Goal: Task Accomplishment & Management: Use online tool/utility

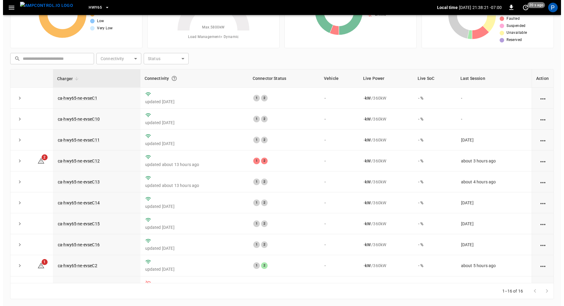
scroll to position [139, 0]
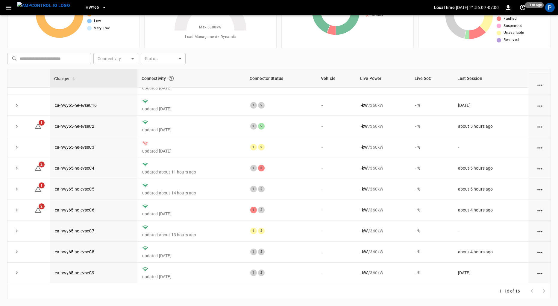
click at [86, 9] on span "HWY65" at bounding box center [92, 7] width 13 height 7
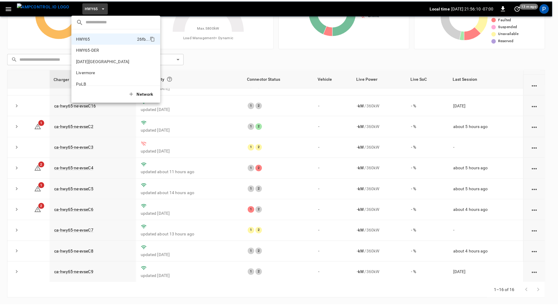
scroll to position [50, 0]
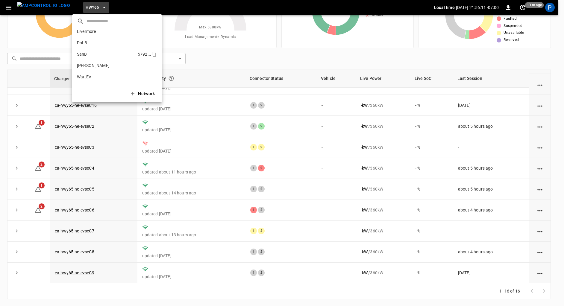
click at [105, 54] on p "SanB" at bounding box center [106, 54] width 58 height 6
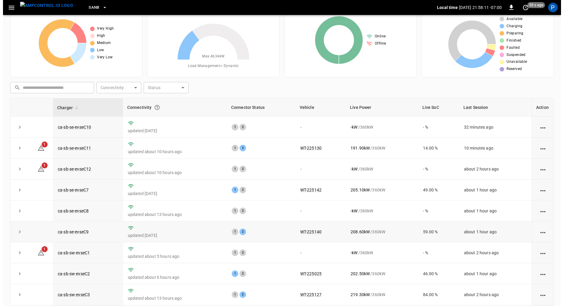
scroll to position [16, 0]
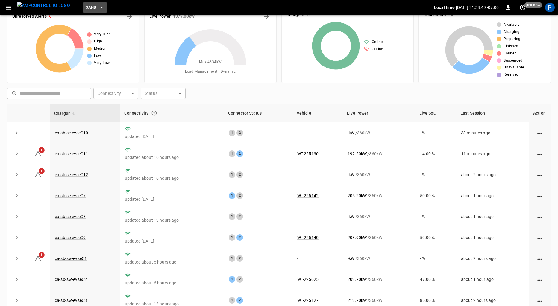
click at [86, 10] on span "SanB" at bounding box center [91, 7] width 11 height 7
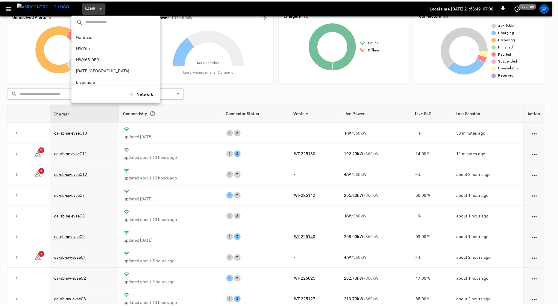
scroll to position [50, 0]
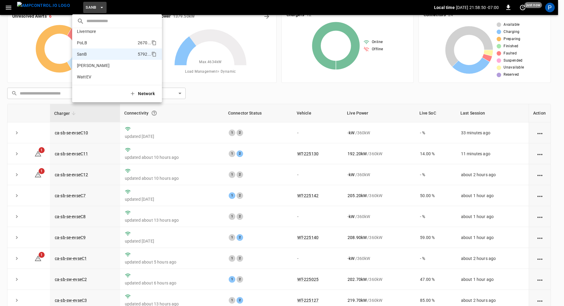
click at [112, 42] on p "PoLB" at bounding box center [106, 43] width 58 height 6
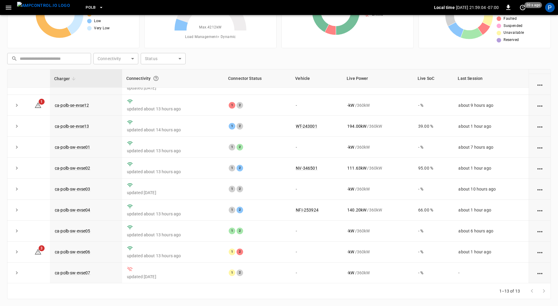
click at [86, 9] on span "PoLB" at bounding box center [91, 7] width 10 height 7
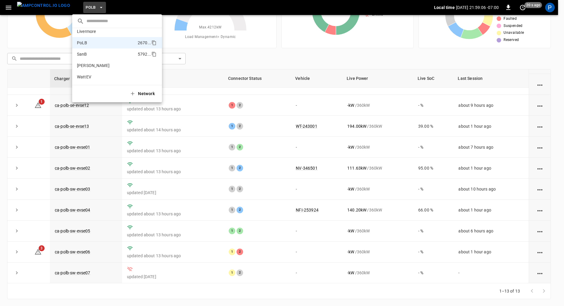
click at [98, 55] on p "SanB" at bounding box center [106, 54] width 58 height 6
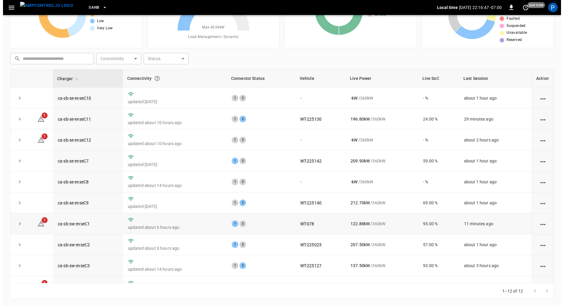
scroll to position [56, 0]
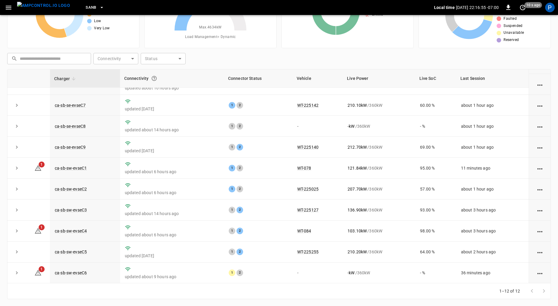
click at [86, 6] on button "SanB" at bounding box center [94, 8] width 23 height 12
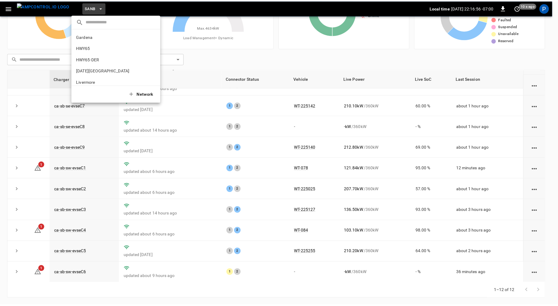
scroll to position [50, 0]
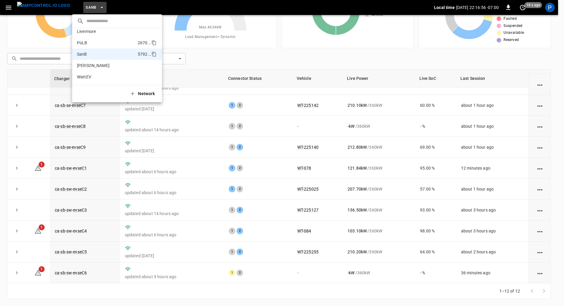
click at [101, 40] on p "PoLB" at bounding box center [106, 43] width 58 height 6
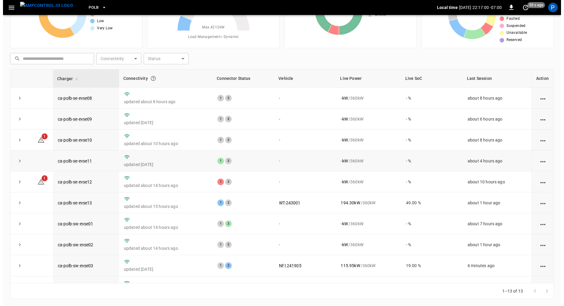
scroll to position [77, 0]
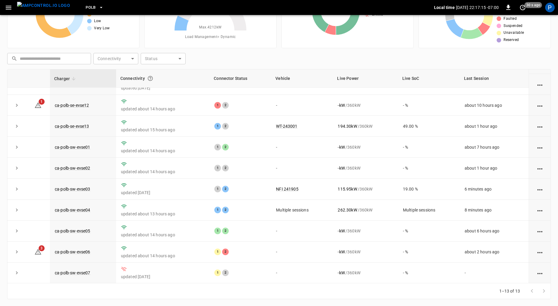
click at [83, 2] on button "PoLB" at bounding box center [94, 8] width 23 height 12
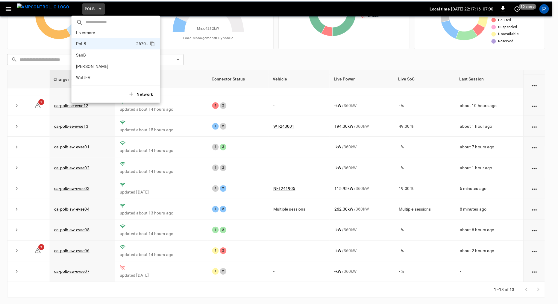
scroll to position [0, 0]
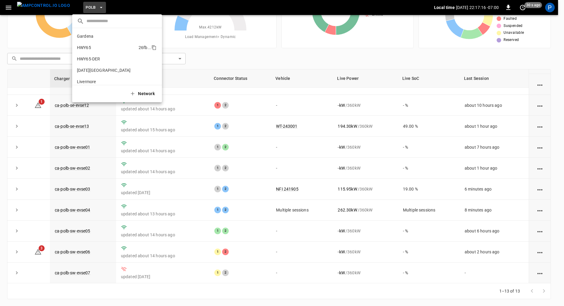
click at [95, 46] on p "HWY65" at bounding box center [106, 48] width 59 height 6
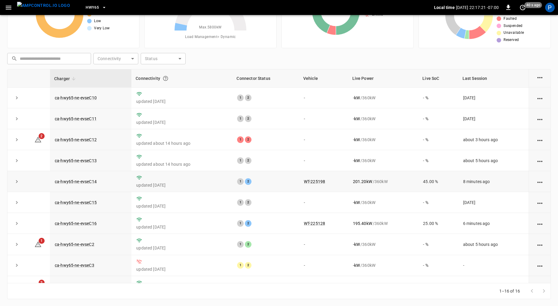
scroll to position [20, 0]
